Goal: Information Seeking & Learning: Learn about a topic

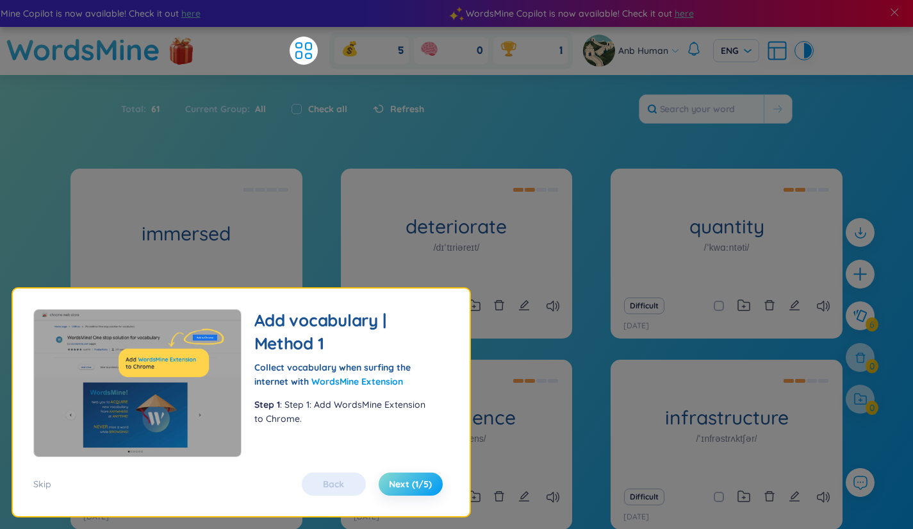
click at [417, 480] on span "Next (1/5)" at bounding box center [410, 483] width 43 height 13
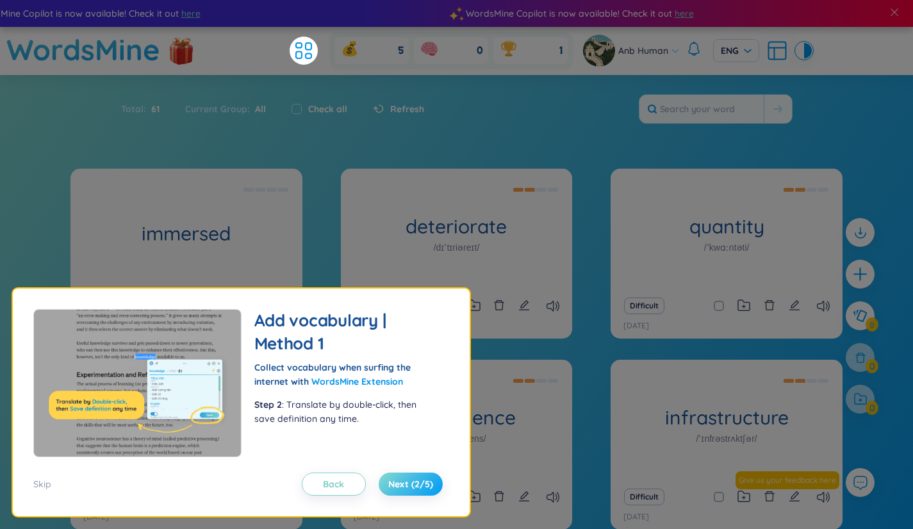
click at [417, 480] on span "Next (2/5)" at bounding box center [410, 483] width 45 height 13
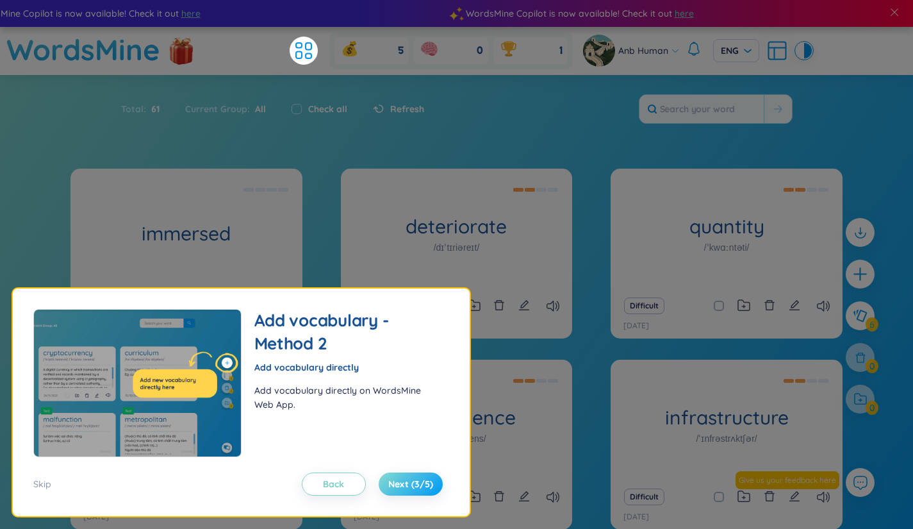
click at [417, 480] on span "Next (3/5)" at bounding box center [410, 483] width 45 height 13
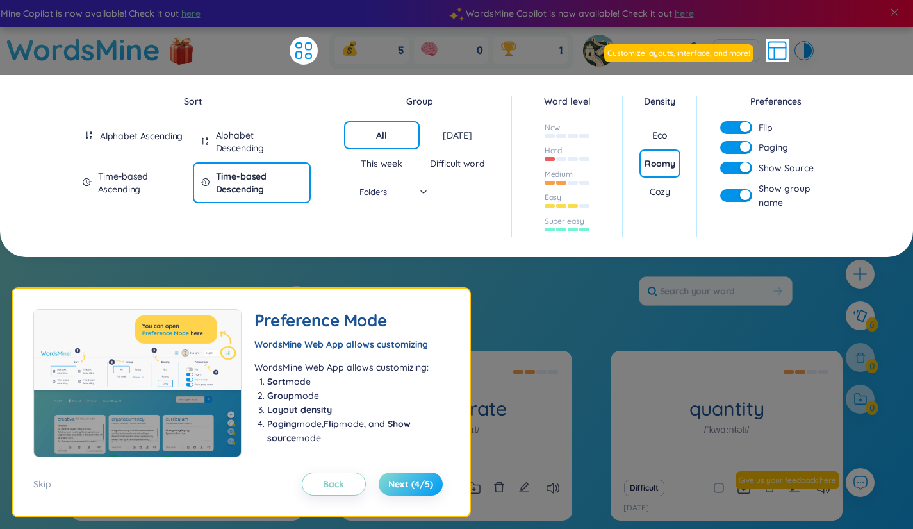
click at [417, 480] on span "Next (4/5)" at bounding box center [410, 483] width 45 height 13
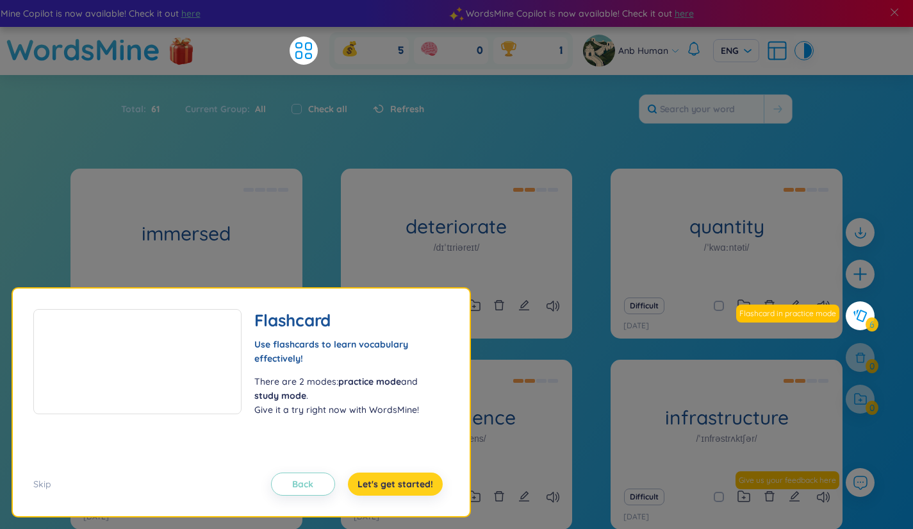
click at [417, 480] on section "Sort Alphabet Ascending Alphabet Descending Time-based Ascending Time-based Des…" at bounding box center [456, 343] width 913 height 536
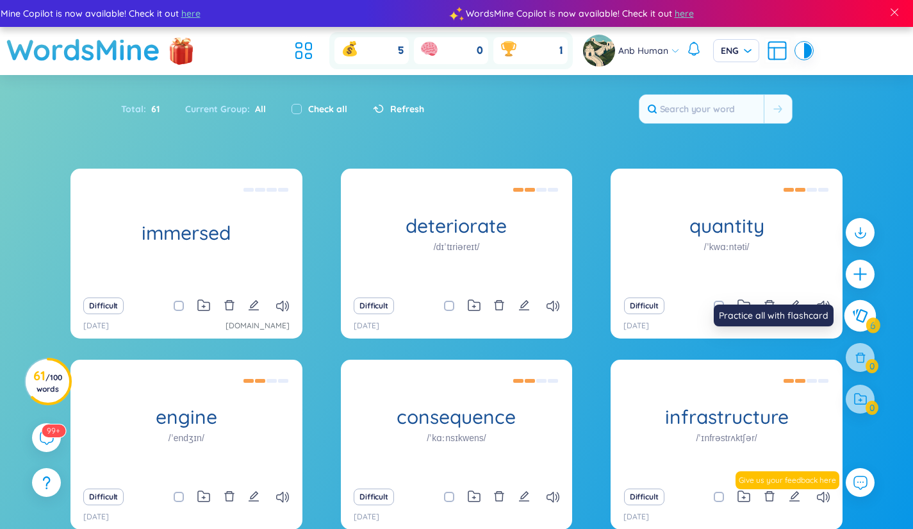
click at [873, 329] on button at bounding box center [861, 316] width 32 height 32
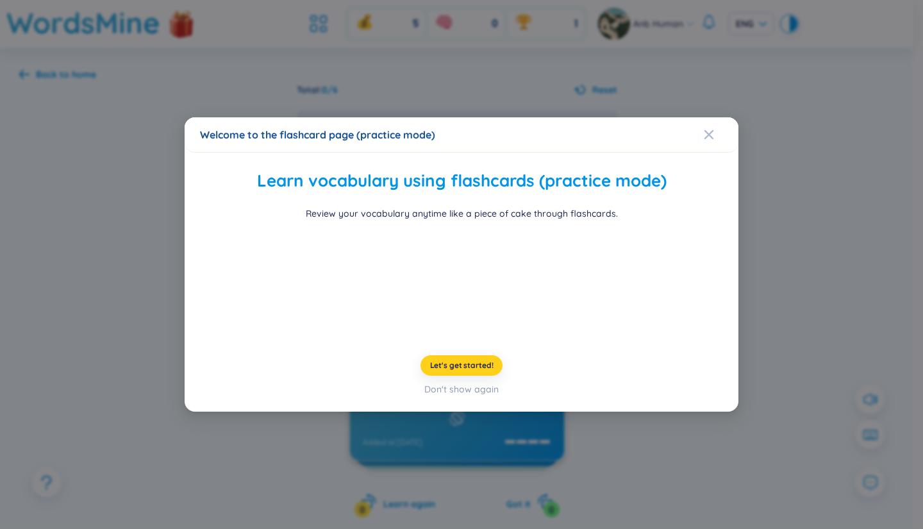
click at [464, 370] on span "Let's get started!" at bounding box center [461, 365] width 63 height 10
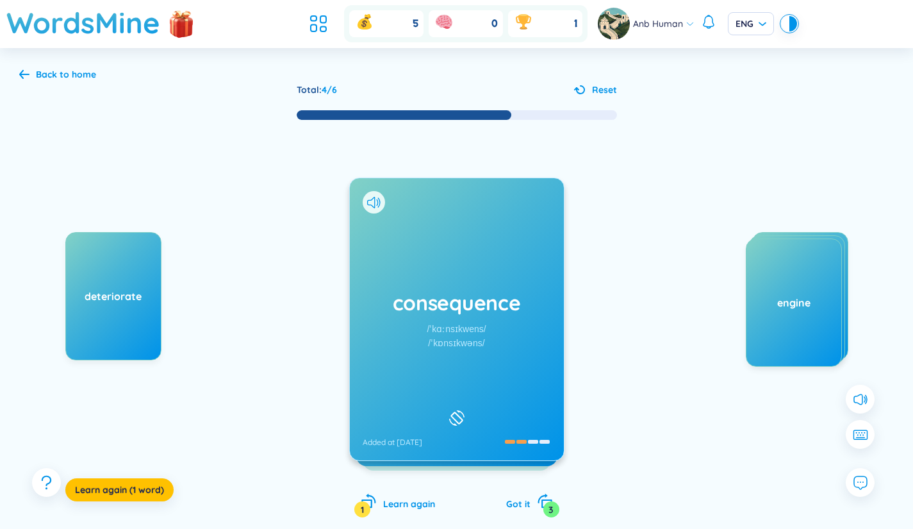
click at [554, 318] on div "consequence /ˈkɑːnsɪkwens/ /ˈkɒnsɪkwəns/ Added at [DATE]" at bounding box center [457, 319] width 214 height 282
